Goal: Check status: Check status

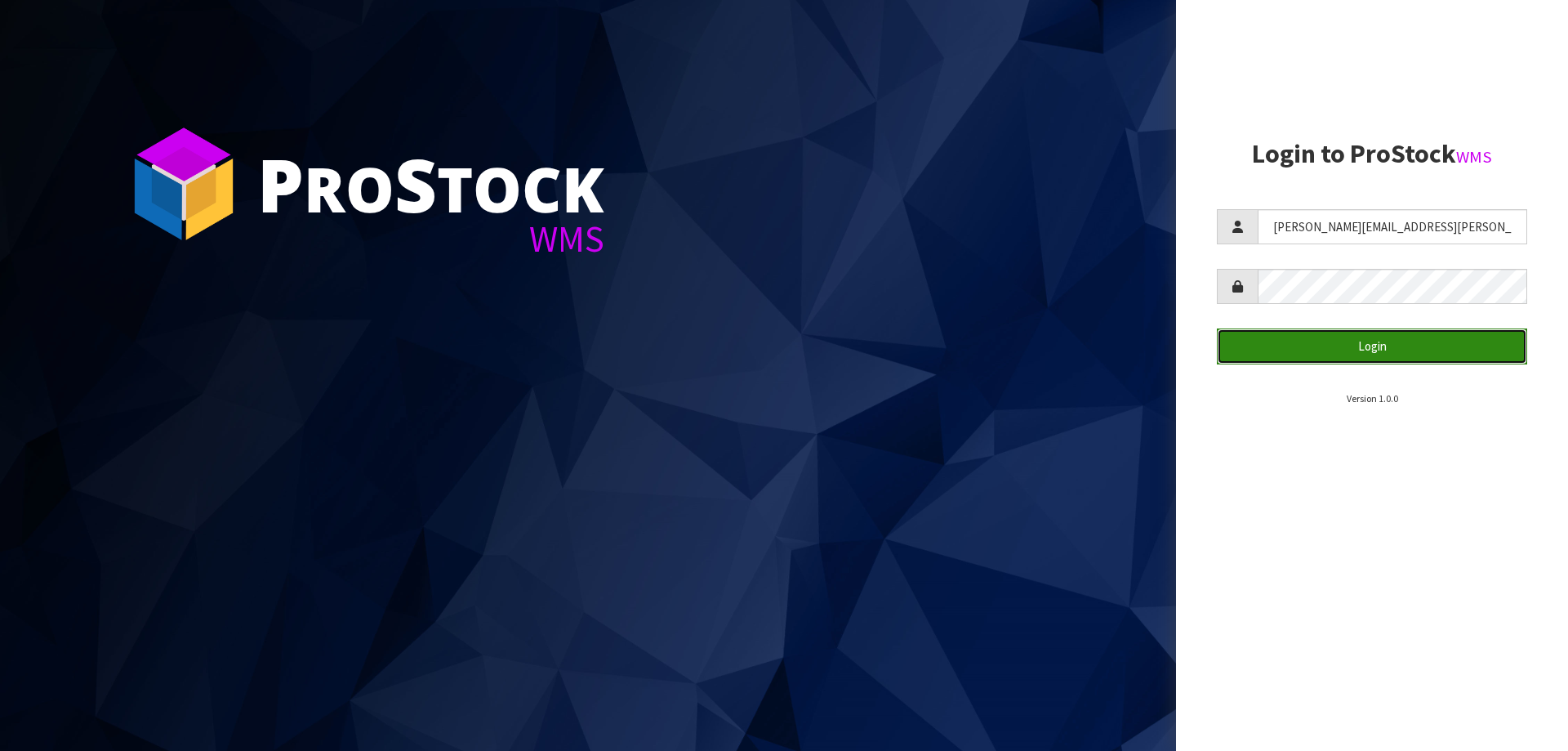
click at [1327, 335] on button "Login" at bounding box center [1372, 346] width 311 height 35
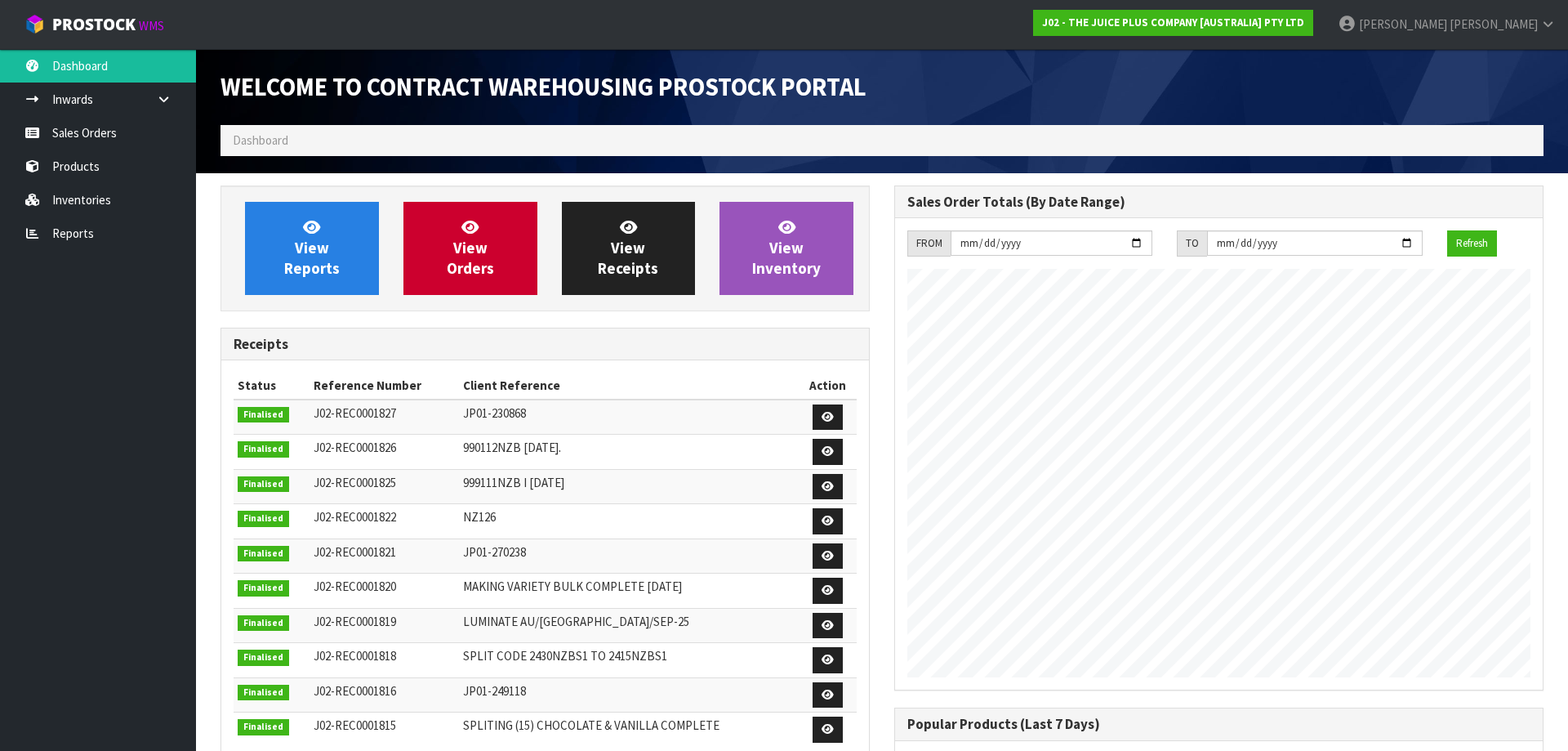
scroll to position [906, 674]
click at [91, 228] on link "Reports" at bounding box center [98, 233] width 196 height 33
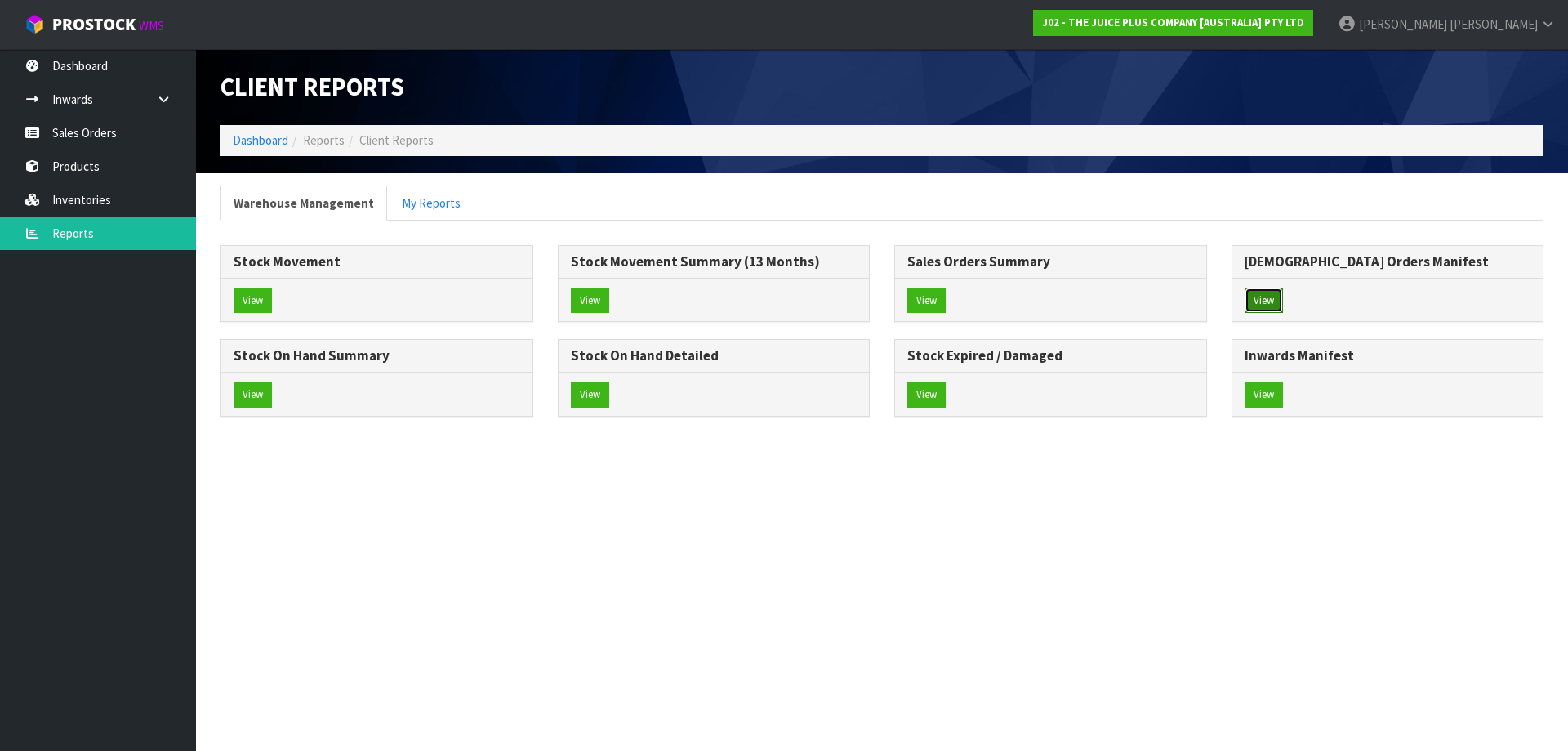
click at [1262, 301] on button "View" at bounding box center [1264, 300] width 38 height 26
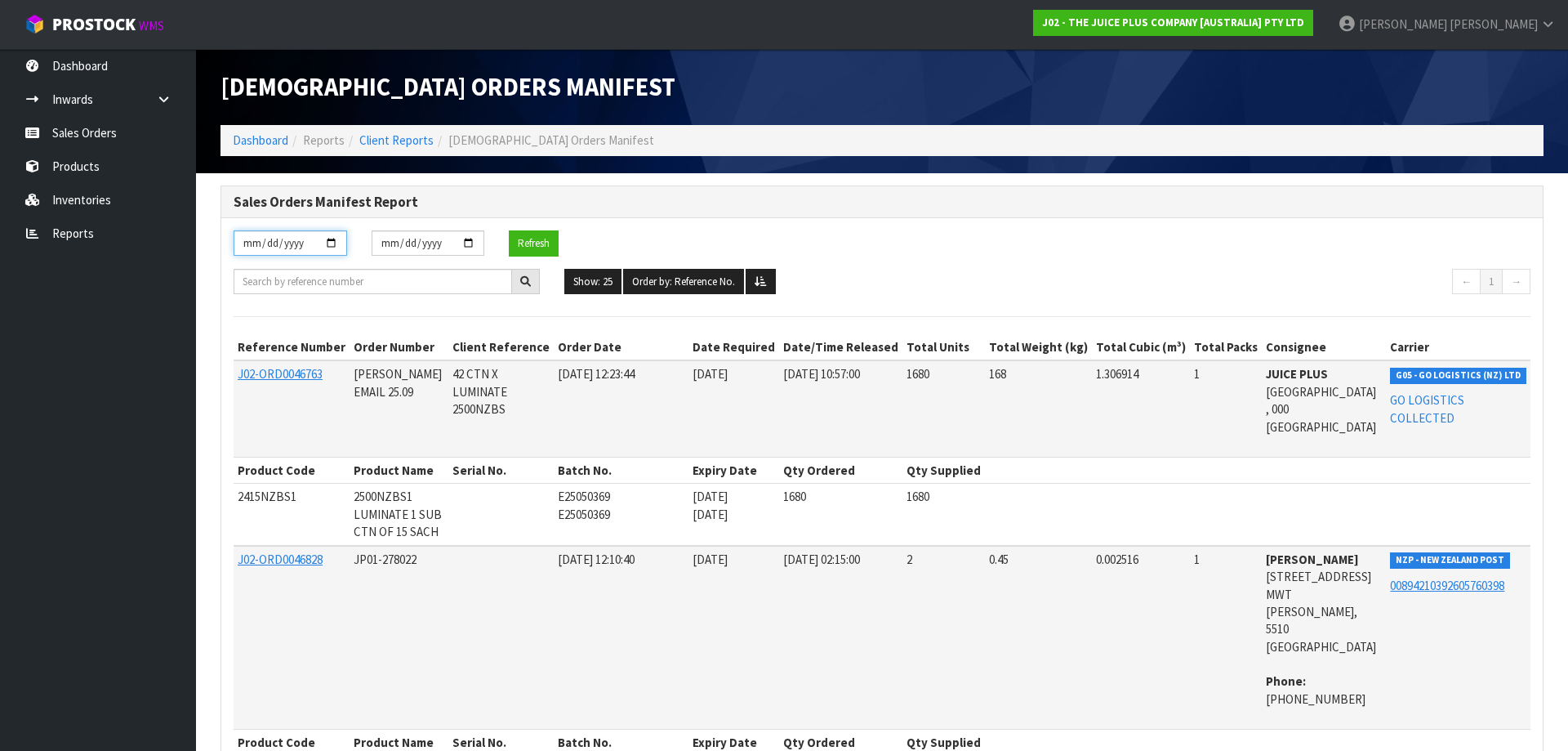
click at [328, 238] on input "[DATE]" at bounding box center [290, 243] width 114 height 25
type input "[DATE]"
click at [467, 242] on input "[DATE]" at bounding box center [428, 243] width 114 height 25
type input "[DATE]"
click at [530, 243] on button "Refresh" at bounding box center [534, 243] width 50 height 26
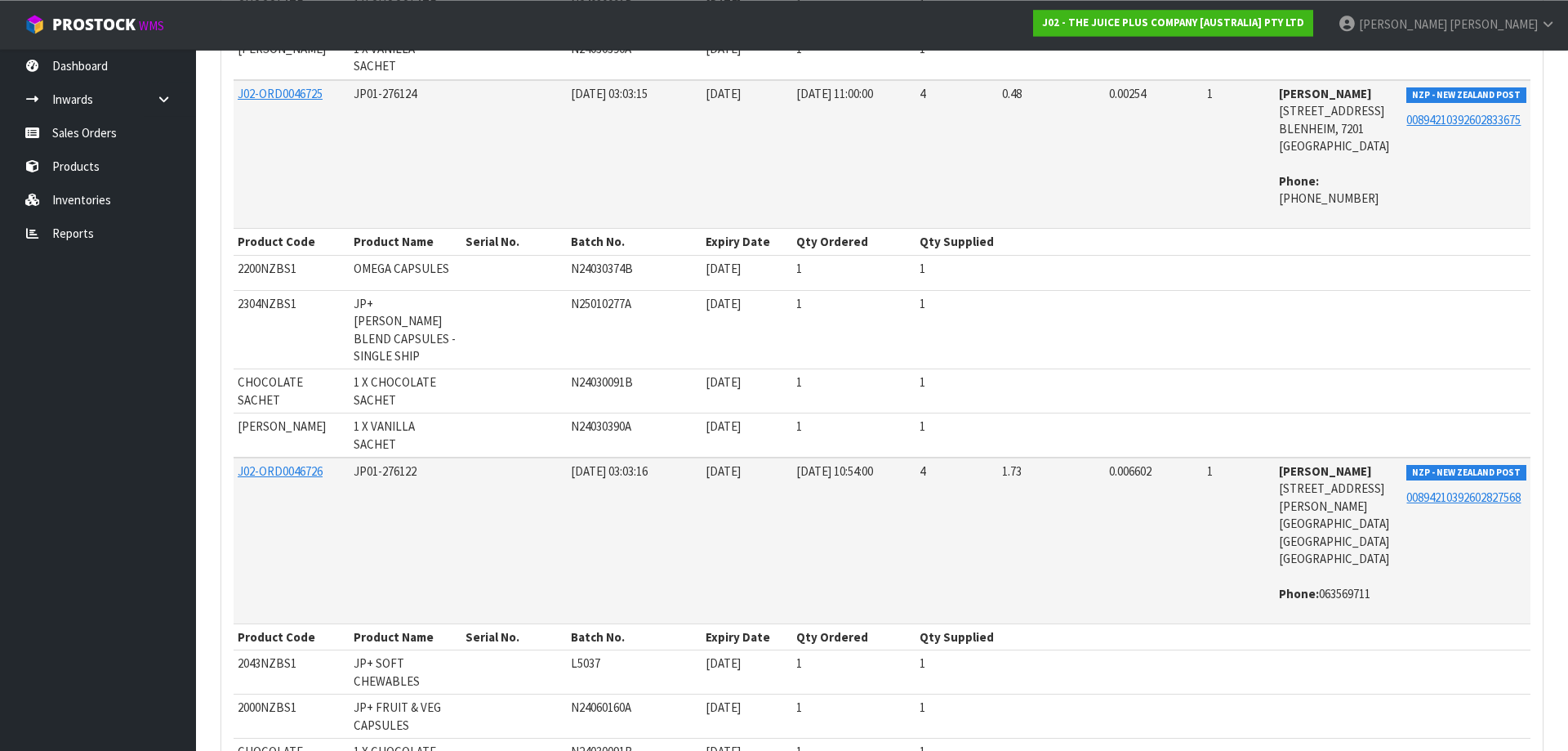
scroll to position [7728, 0]
